Goal: Task Accomplishment & Management: Manage account settings

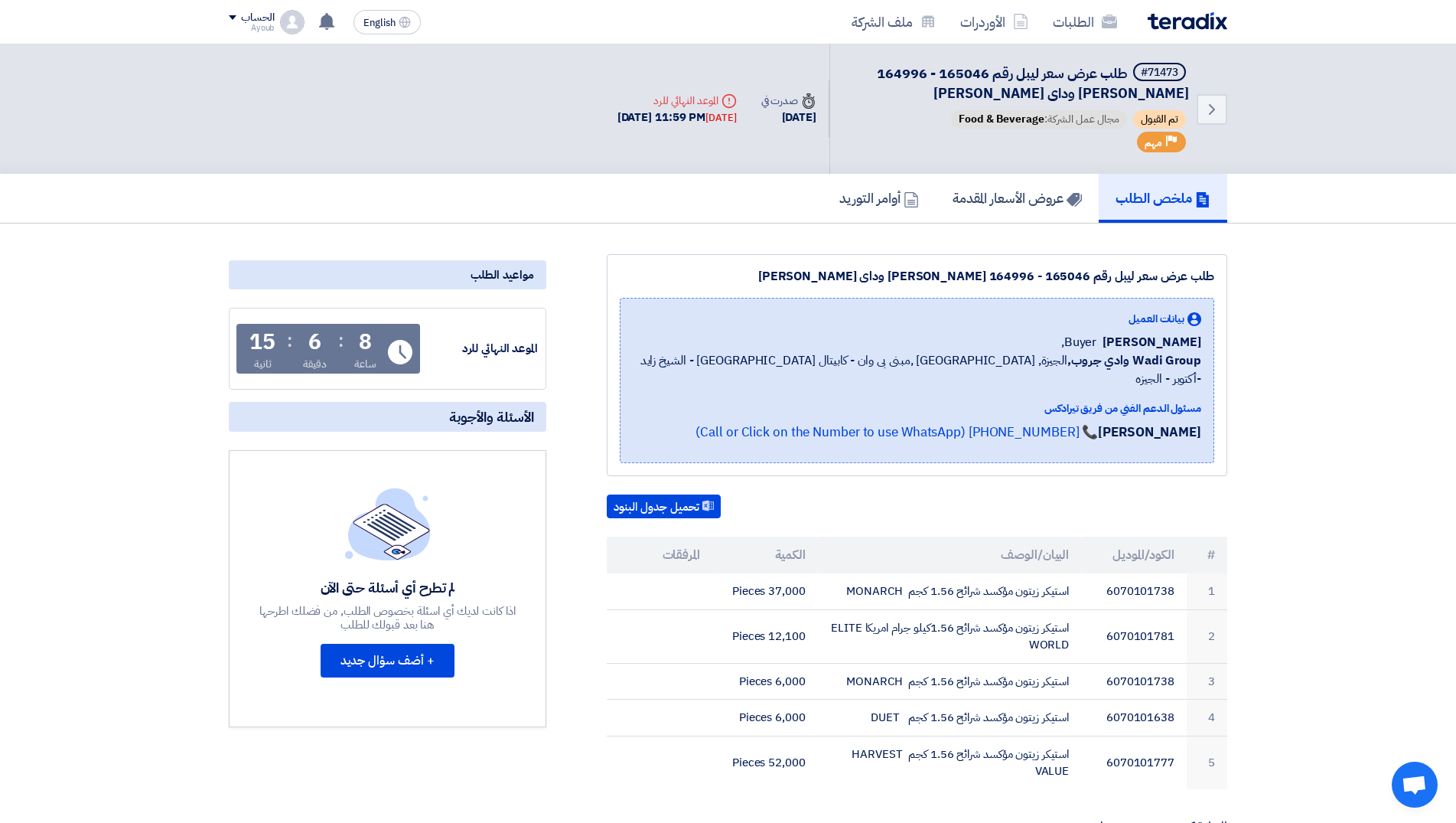
click at [349, 351] on div "8 ساعة : 6 دقيقة : 15 ثانية" at bounding box center [313, 352] width 138 height 41
click at [1041, 201] on h5 "عروض الأسعار المقدمة" at bounding box center [1017, 198] width 129 height 17
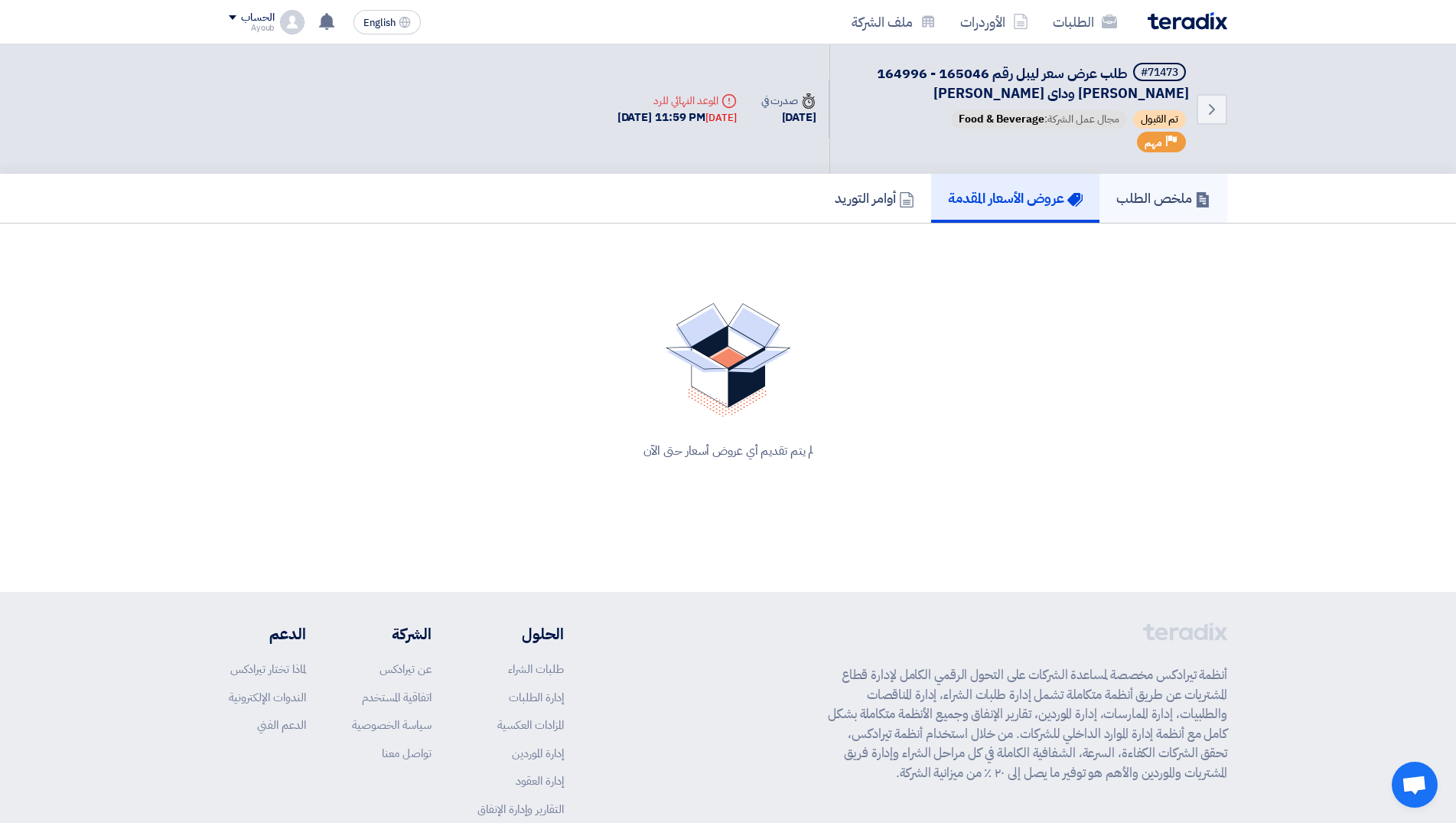
click at [1139, 189] on h5 "ملخص الطلب" at bounding box center [1163, 198] width 94 height 17
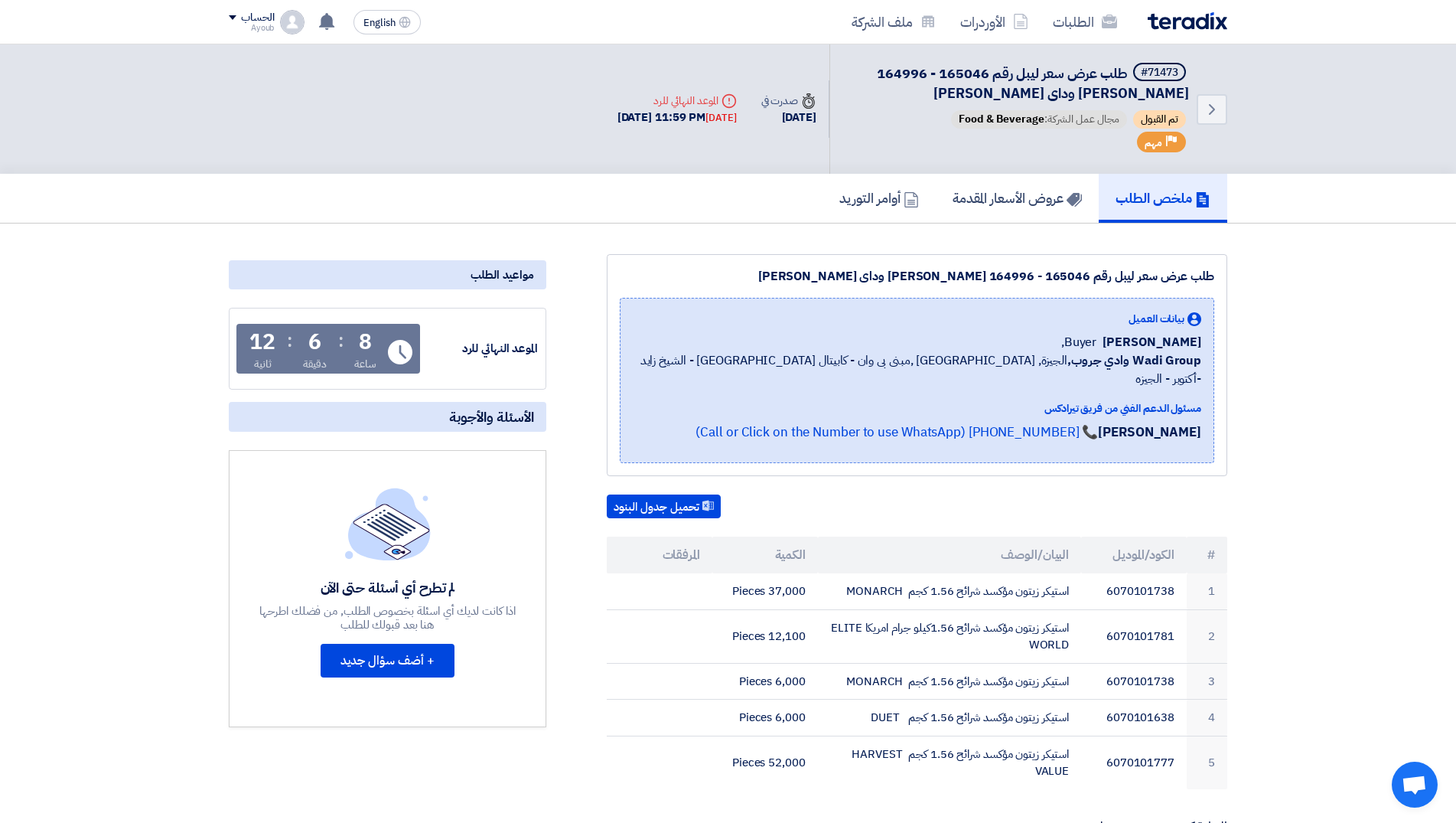
click at [698, 103] on div "Deadline الموعد النهائي للرد" at bounding box center [677, 100] width 119 height 17
click at [659, 103] on div "Deadline الموعد النهائي للرد" at bounding box center [677, 100] width 119 height 17
drag, startPoint x: 665, startPoint y: 120, endPoint x: 903, endPoint y: 128, distance: 238.1
click at [668, 120] on div "[DATE] 11:59 PM [DATE]" at bounding box center [677, 118] width 119 height 17
click at [1059, 128] on span "مجال عمل الشركة: Food & Beverage" at bounding box center [1038, 119] width 176 height 18
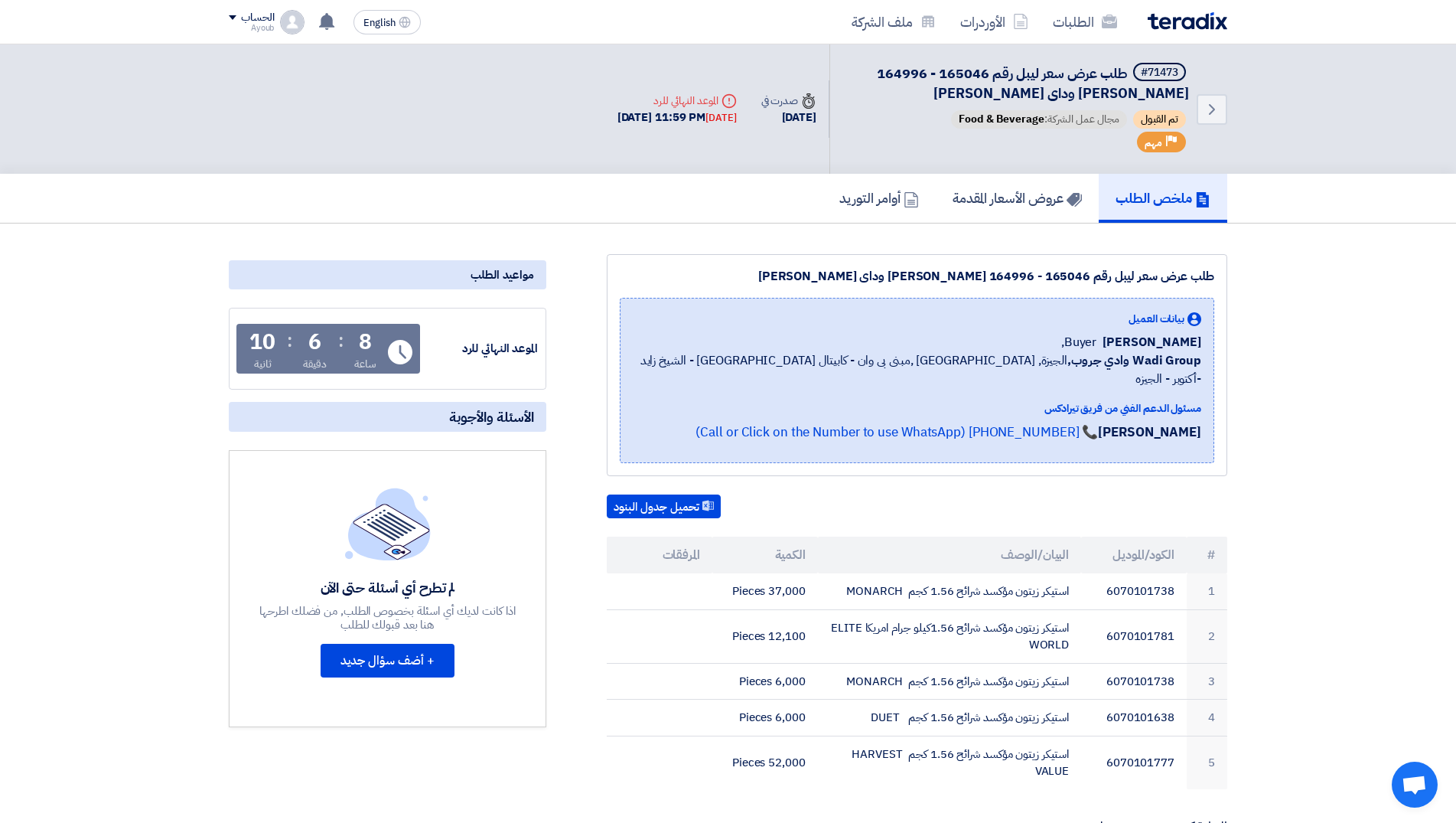
drag, startPoint x: 1085, startPoint y: 124, endPoint x: 1077, endPoint y: 211, distance: 87.4
click at [1087, 124] on span "مجال عمل الشركة: Food & Beverage" at bounding box center [1038, 119] width 176 height 18
click at [326, 23] on use at bounding box center [327, 20] width 16 height 17
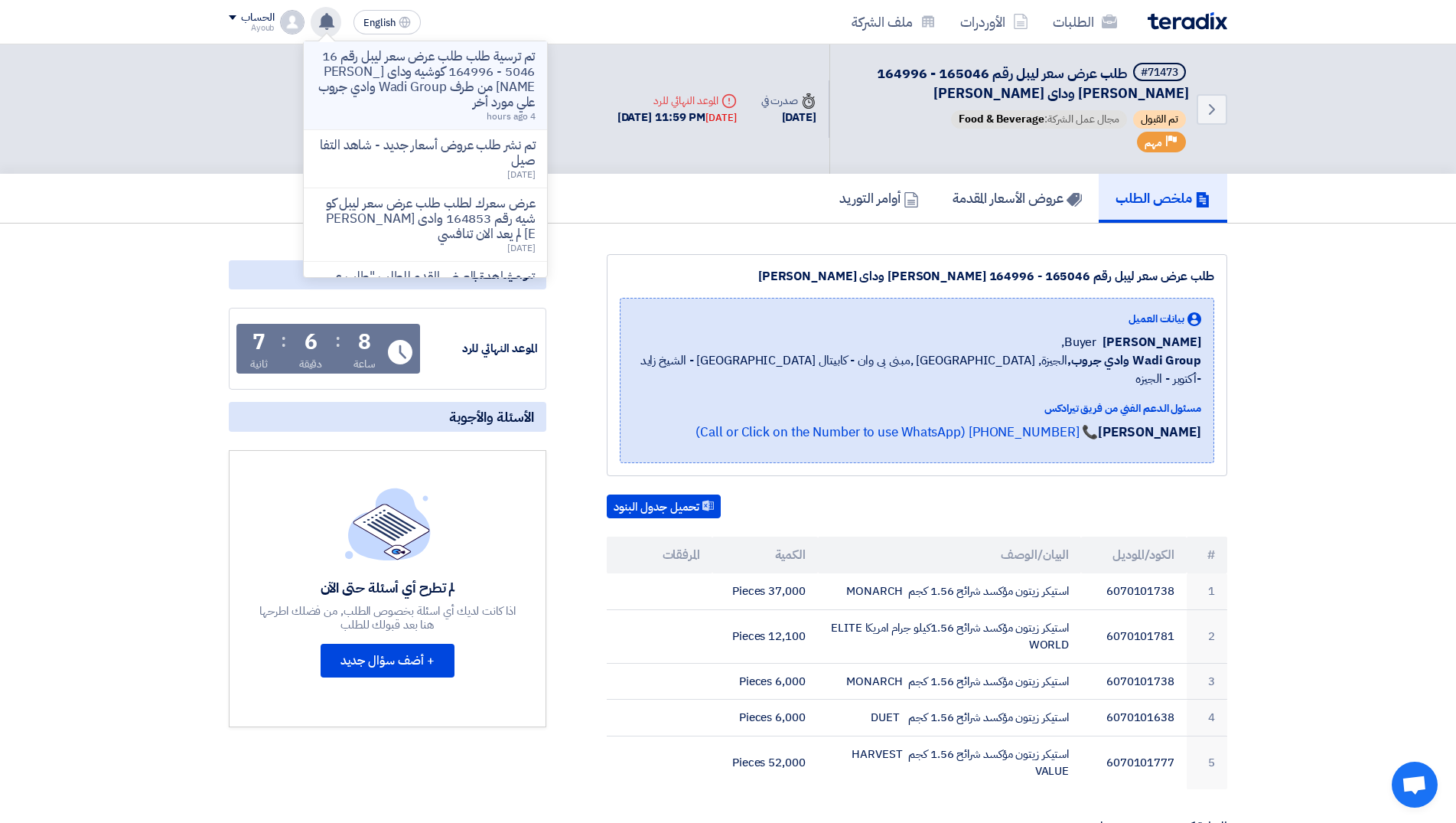
click at [449, 86] on p "تم ترسية طلب طلب عرض سعر ليبل رقم 165046 - 164996 كوشيه وداى [PERSON_NAME] من ط…" at bounding box center [424, 79] width 219 height 61
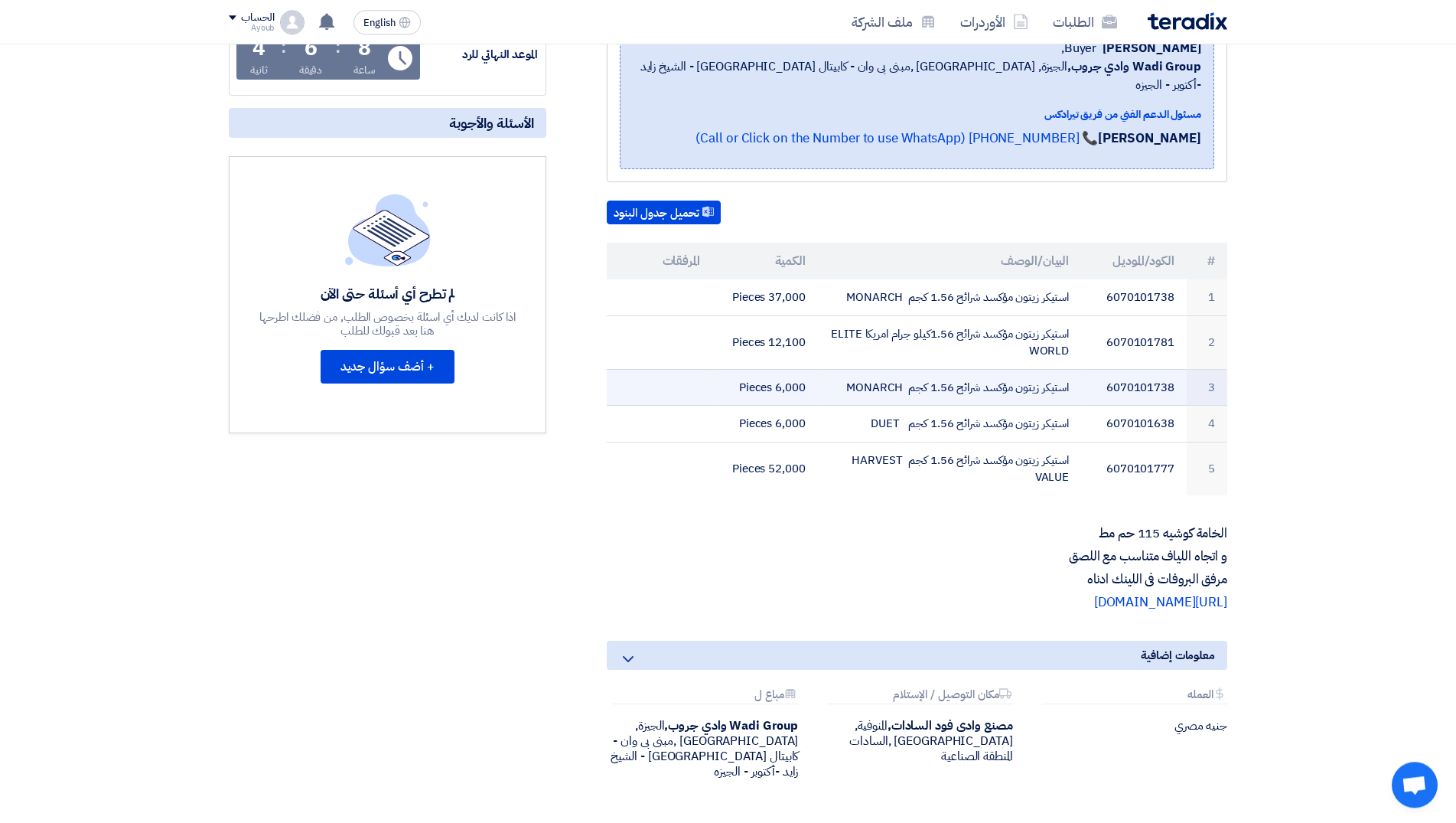
scroll to position [234, 0]
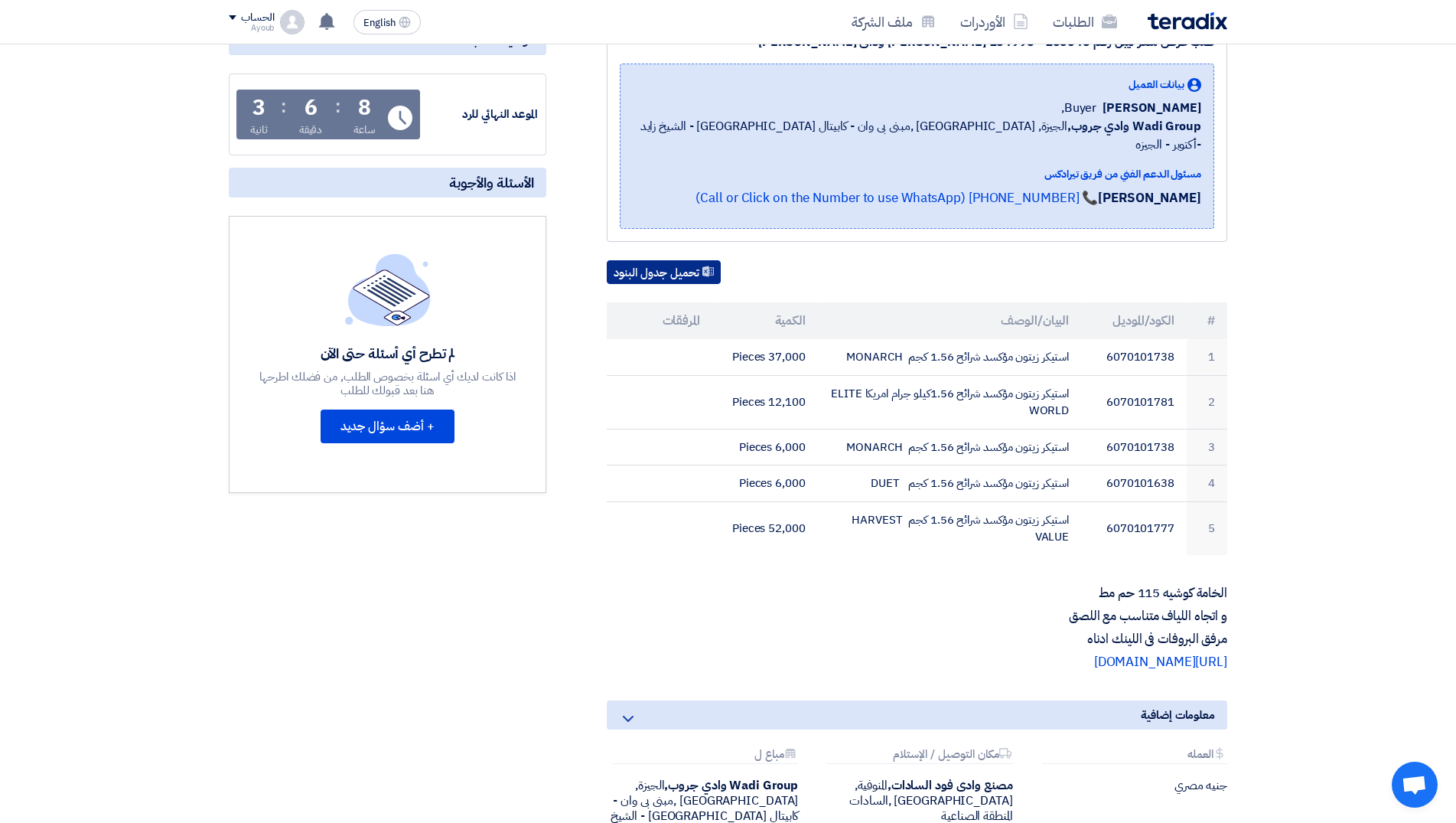
click at [685, 260] on button "تحميل جدول البنود" at bounding box center [663, 272] width 114 height 24
click at [1303, 196] on section "طلب عرض سعر ليبل رقم 165046 - 164996 [PERSON_NAME] وداى [PERSON_NAME] بيانات ال…" at bounding box center [728, 469] width 1456 height 960
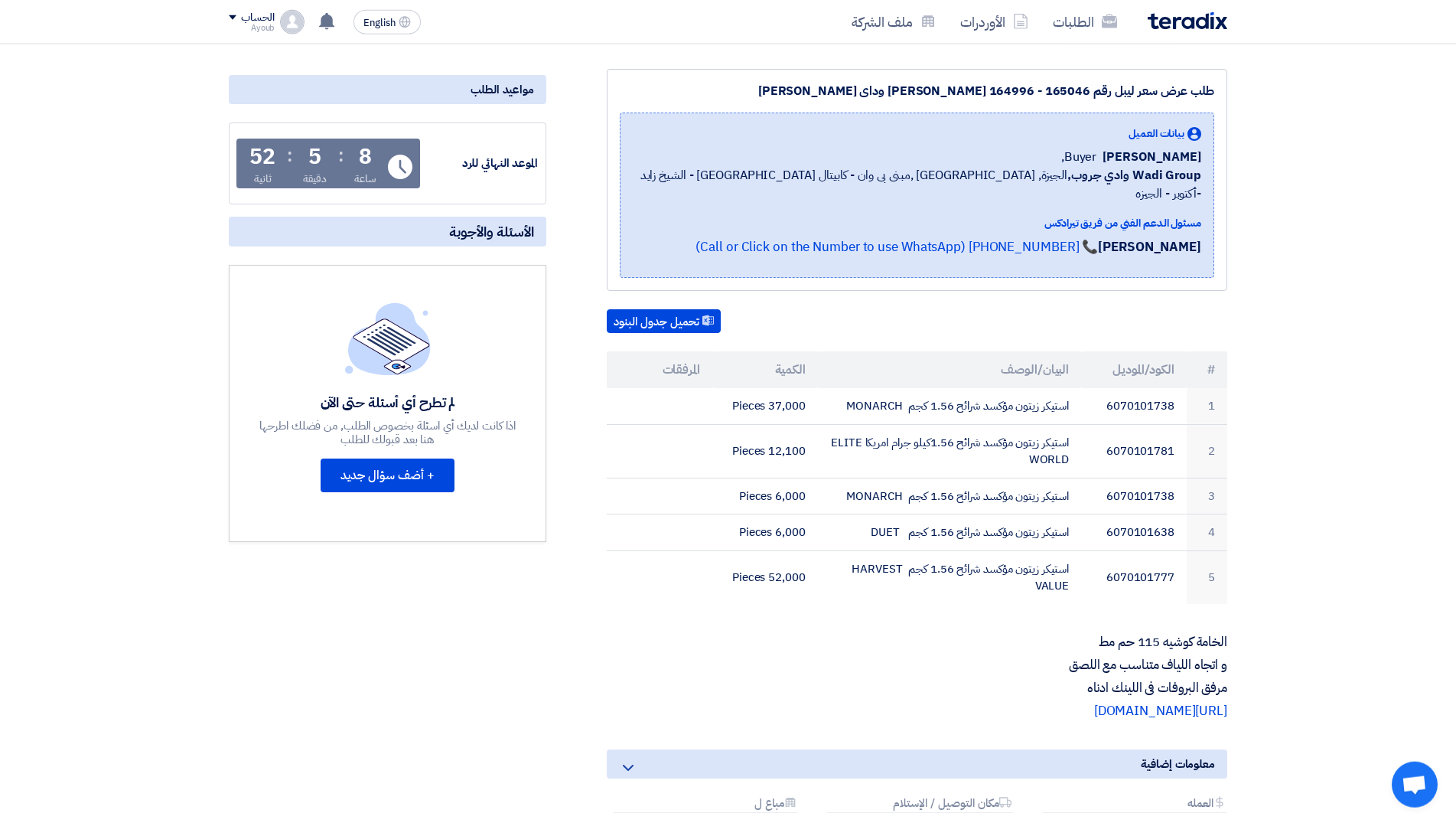
scroll to position [156, 0]
